Goal: Task Accomplishment & Management: Manage account settings

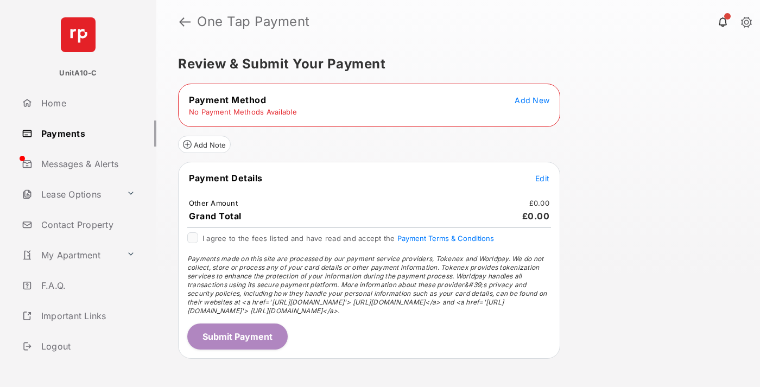
click at [532, 100] on span "Add New" at bounding box center [532, 100] width 35 height 9
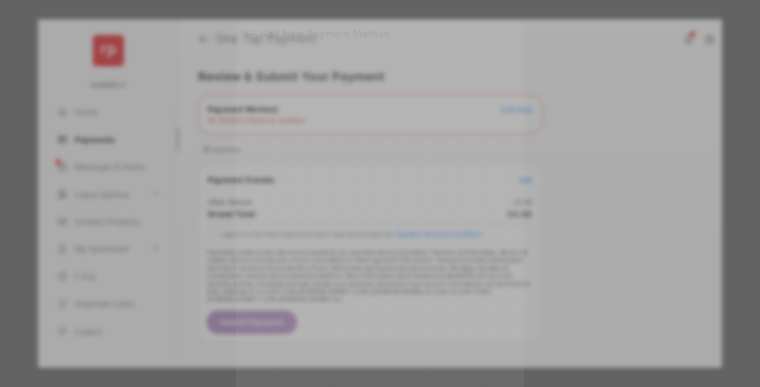
scroll to position [8, 0]
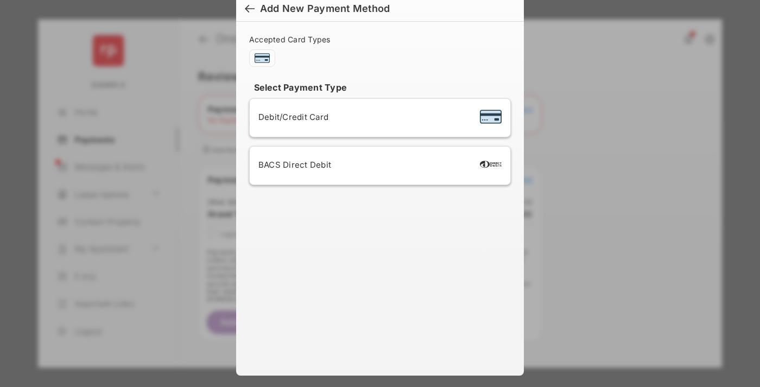
click at [290, 117] on span "Debit/Credit Card" at bounding box center [293, 117] width 70 height 10
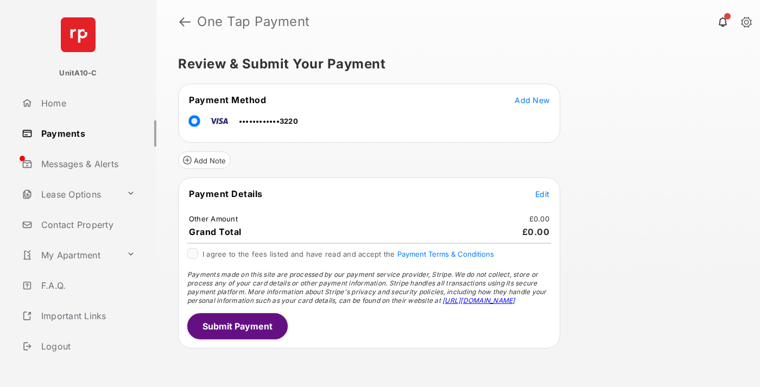
click at [542, 194] on span "Edit" at bounding box center [542, 193] width 14 height 9
